Goal: Information Seeking & Learning: Find specific page/section

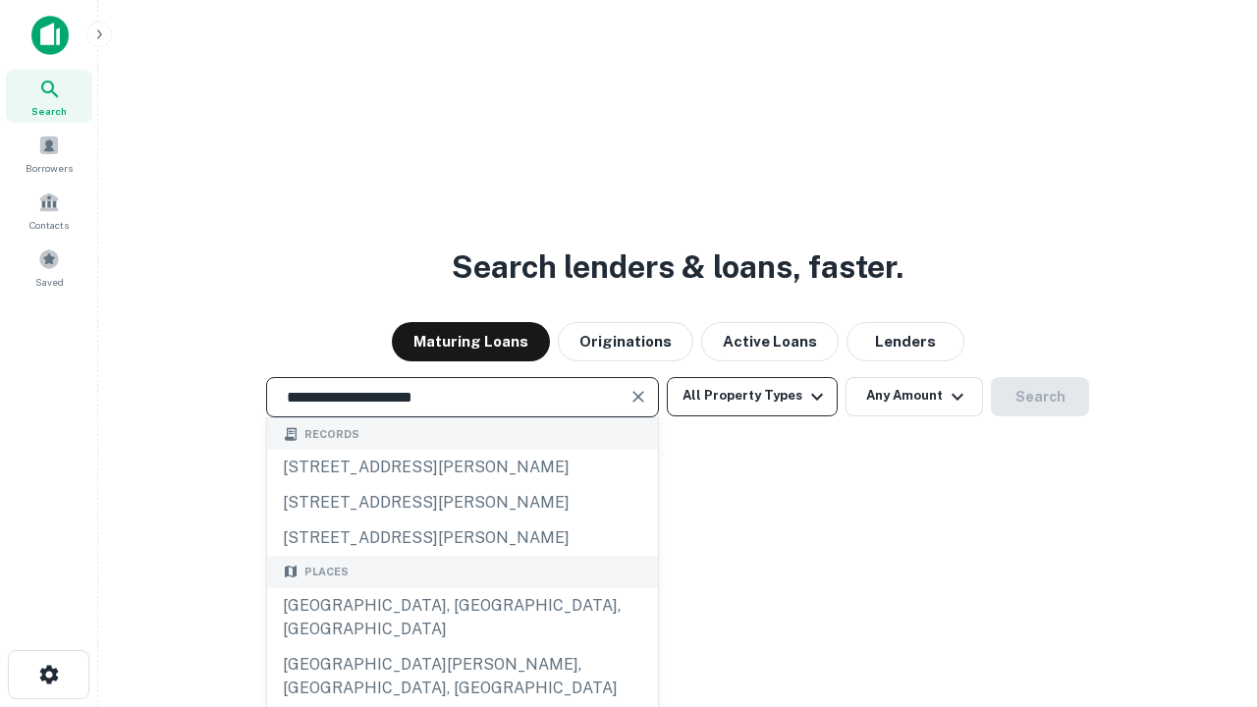
type input "**********"
click at [752, 396] on button "All Property Types" at bounding box center [752, 396] width 171 height 39
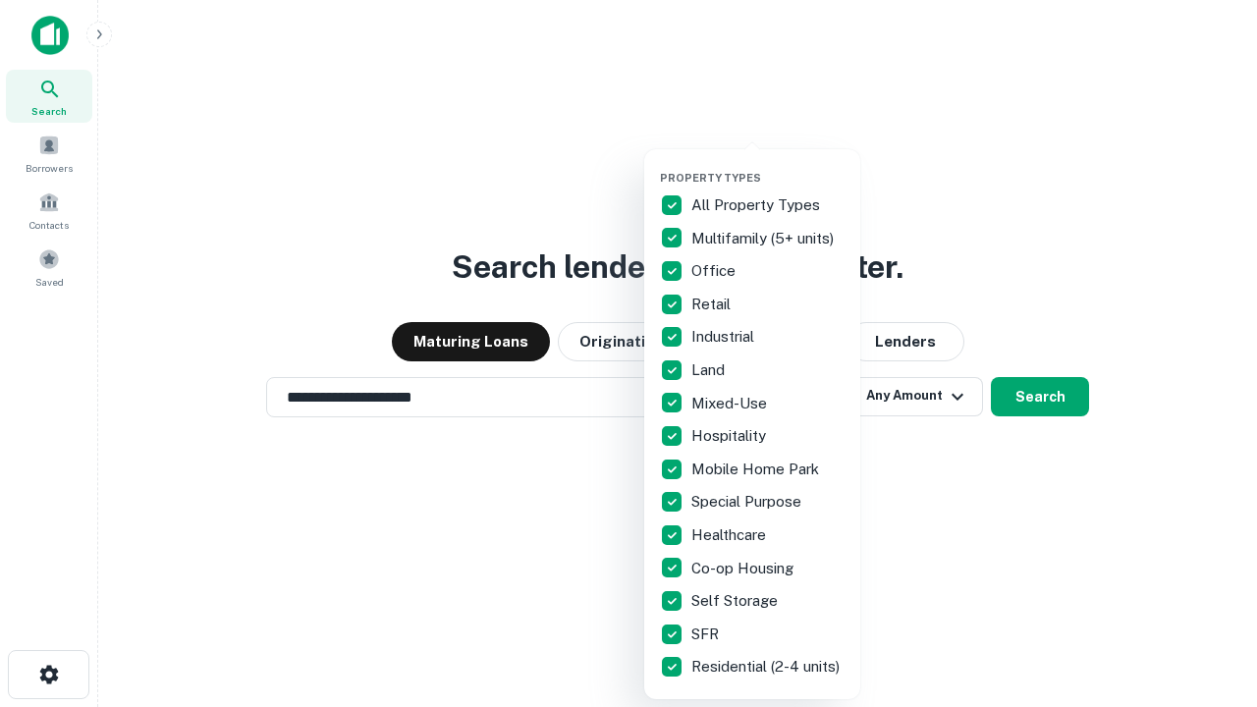
click at [768, 165] on button "button" at bounding box center [768, 165] width 216 height 1
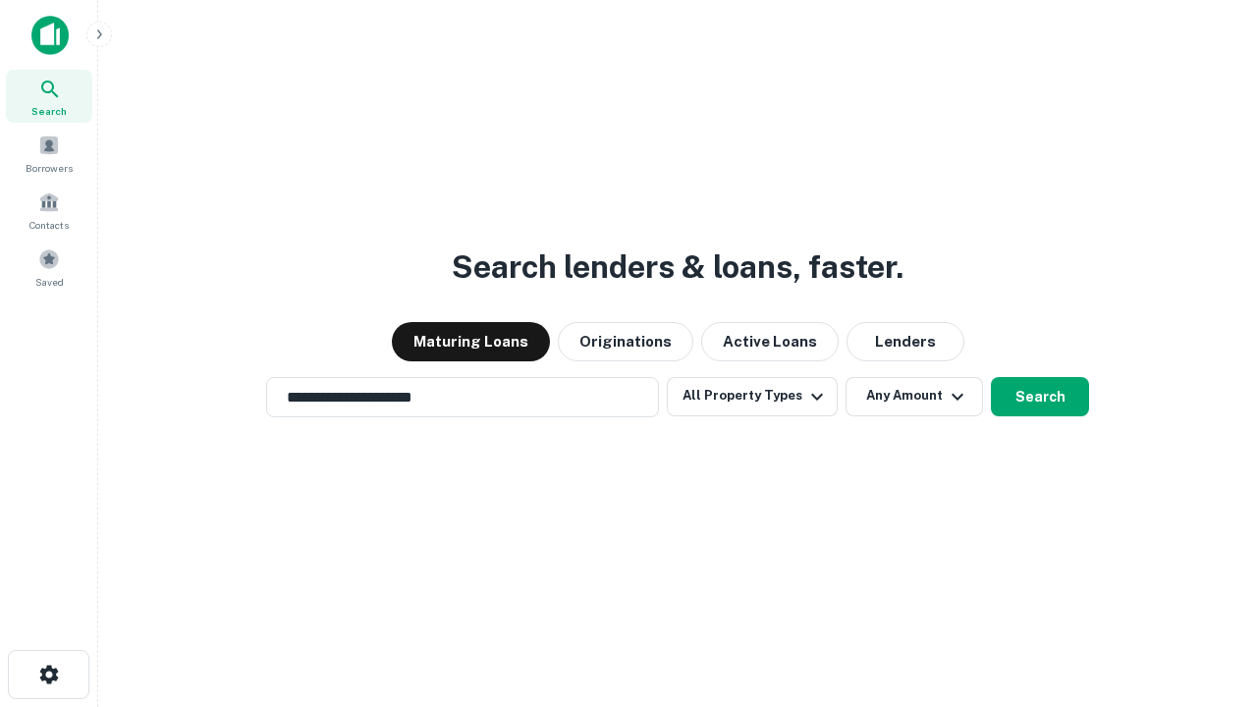
scroll to position [30, 0]
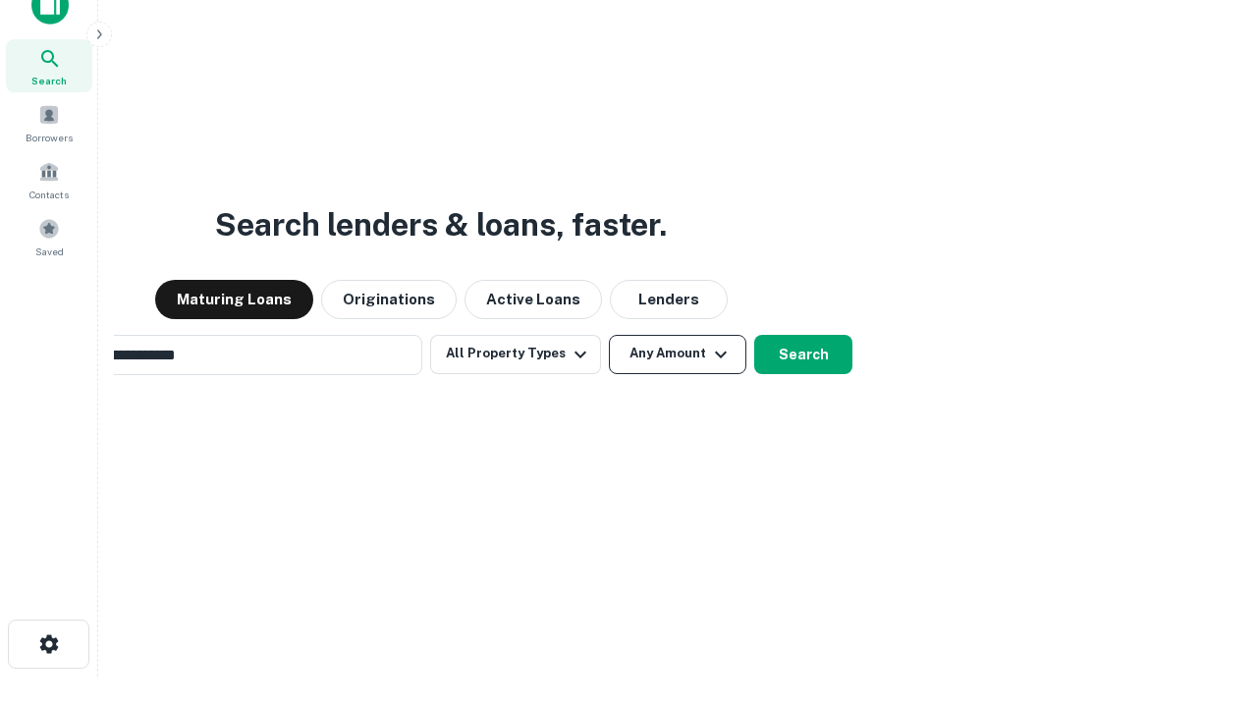
click at [609, 335] on button "Any Amount" at bounding box center [677, 354] width 137 height 39
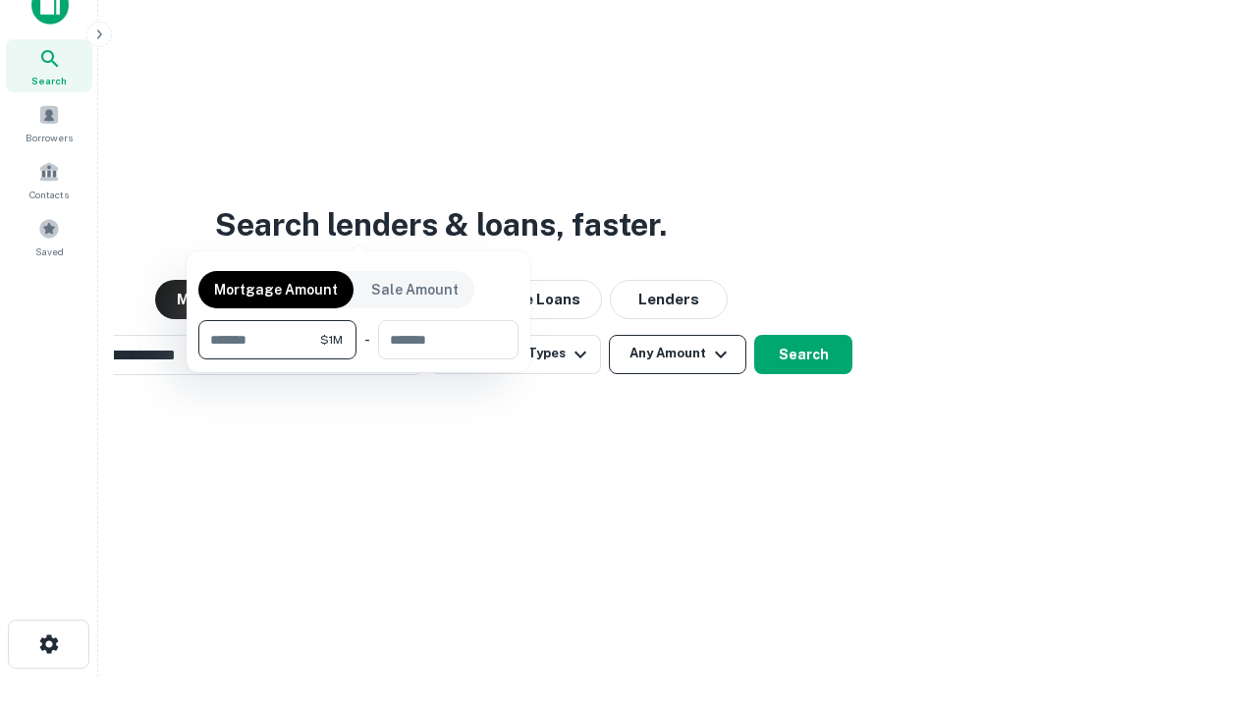
scroll to position [31, 0]
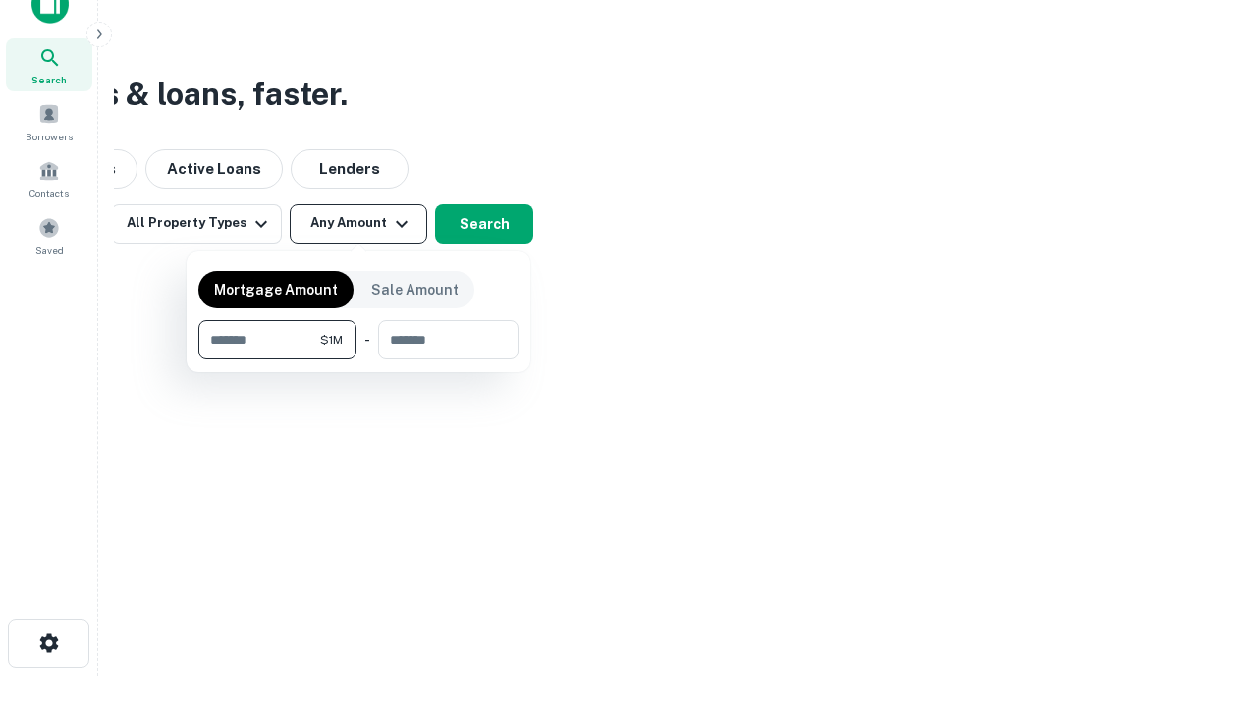
type input "*******"
click at [358, 359] on button "button" at bounding box center [358, 359] width 320 height 1
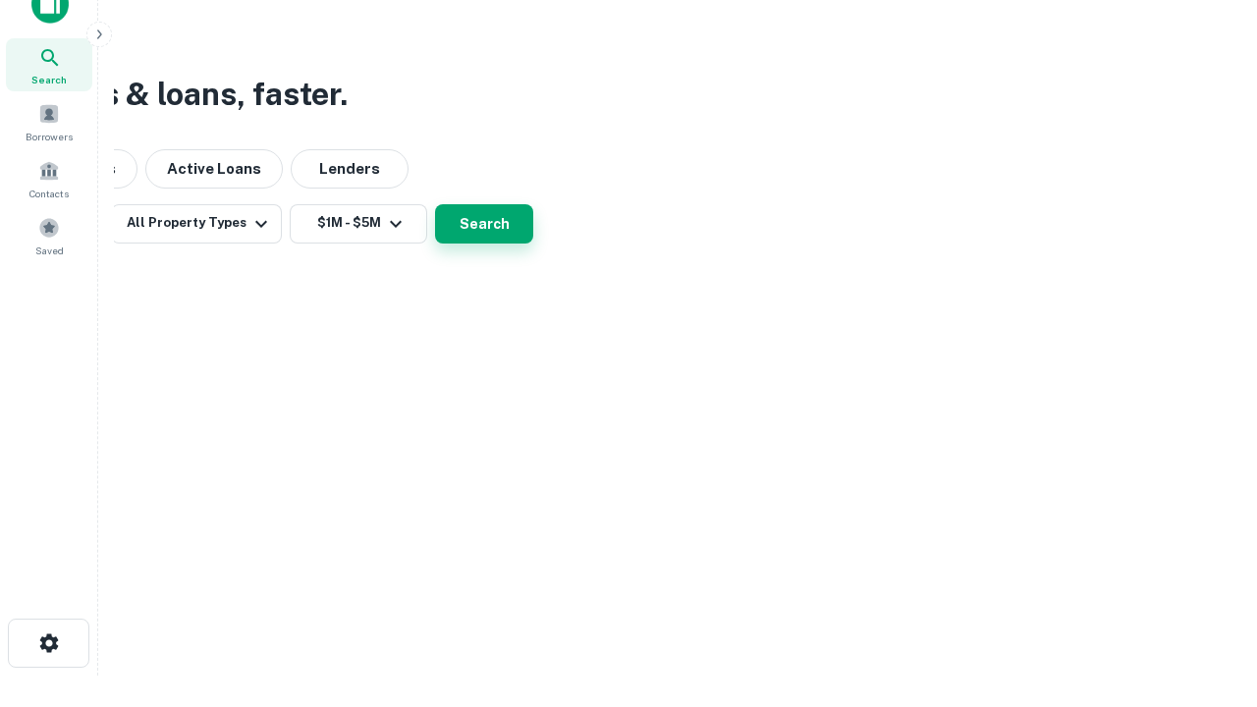
click at [533, 244] on button "Search" at bounding box center [484, 223] width 98 height 39
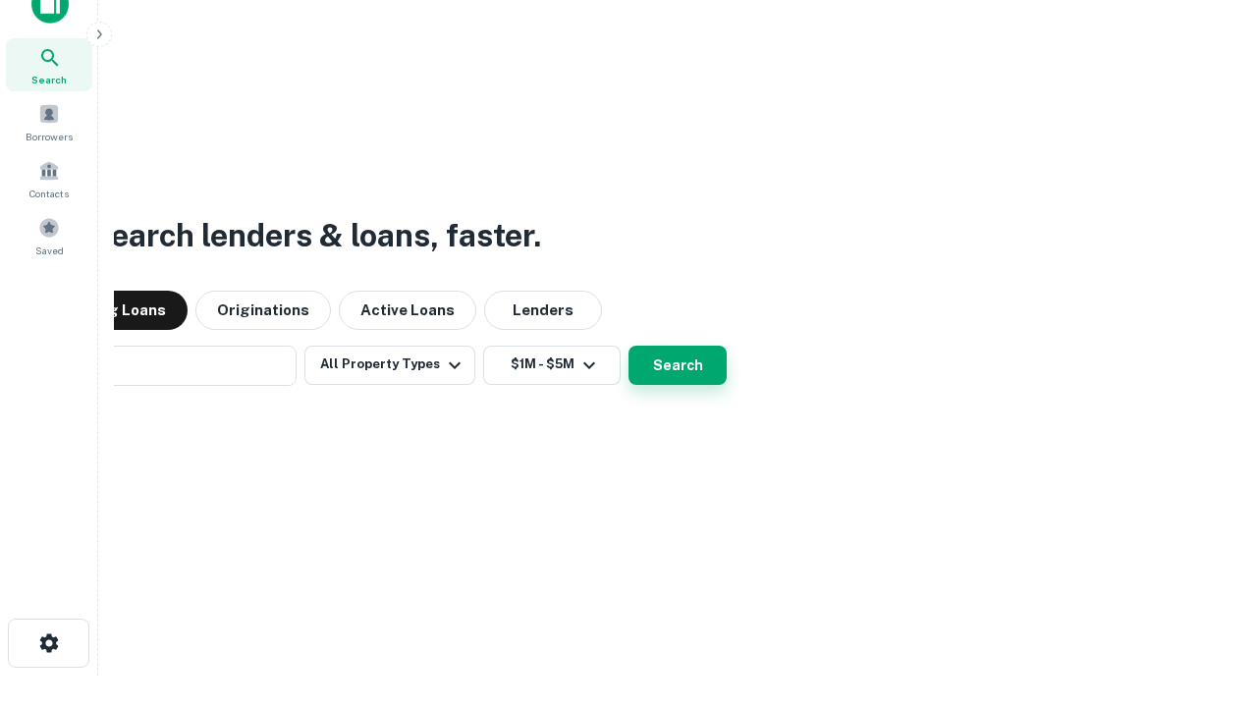
scroll to position [30, 0]
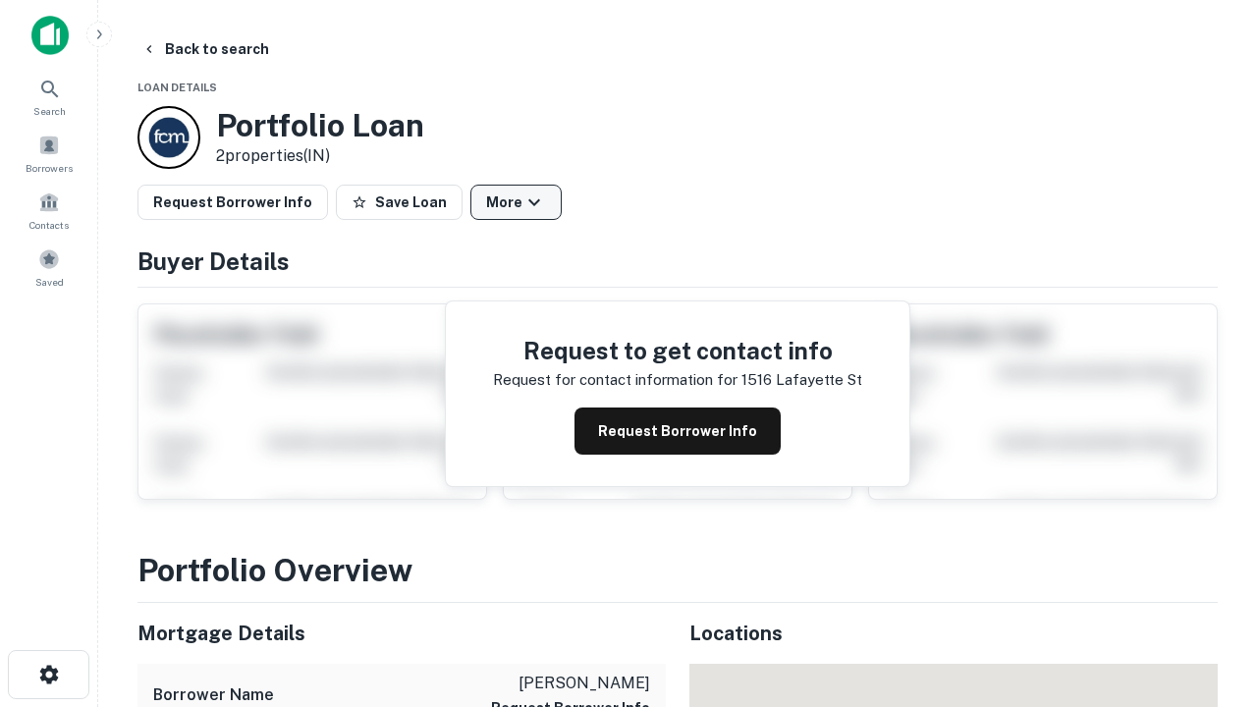
click at [515, 202] on button "More" at bounding box center [515, 202] width 91 height 35
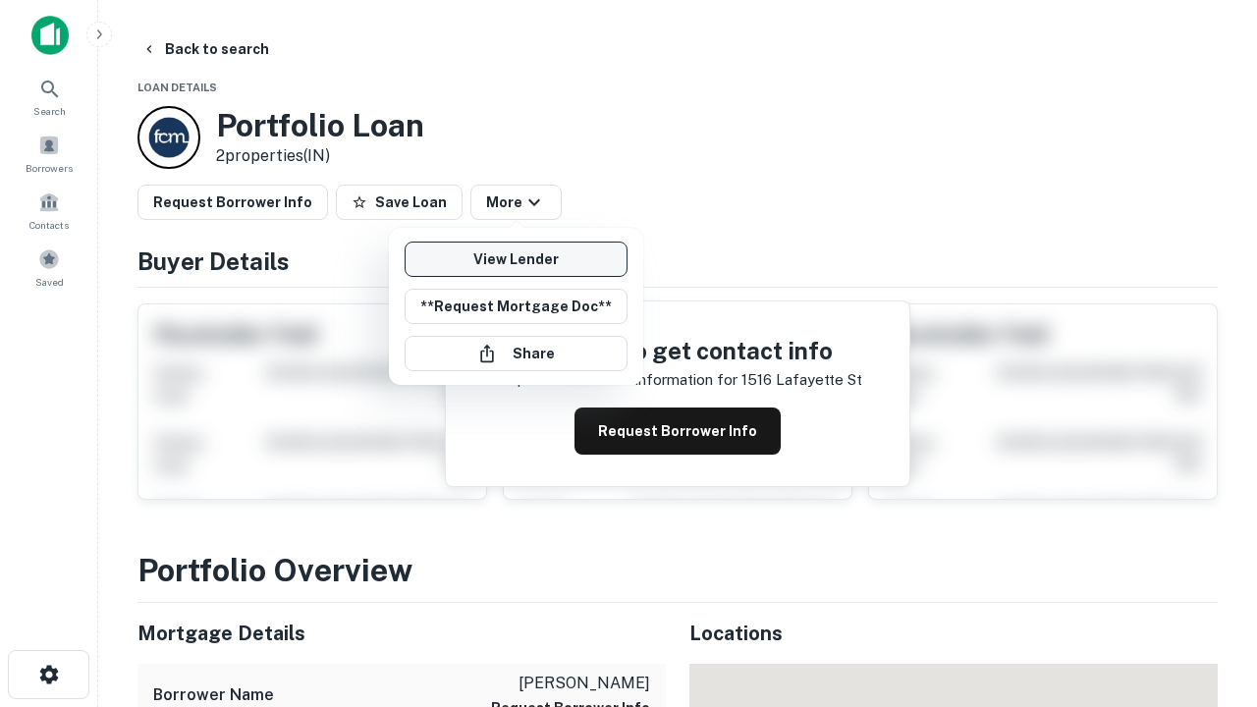
click at [515, 259] on link "View Lender" at bounding box center [516, 259] width 223 height 35
